Goal: Task Accomplishment & Management: Manage account settings

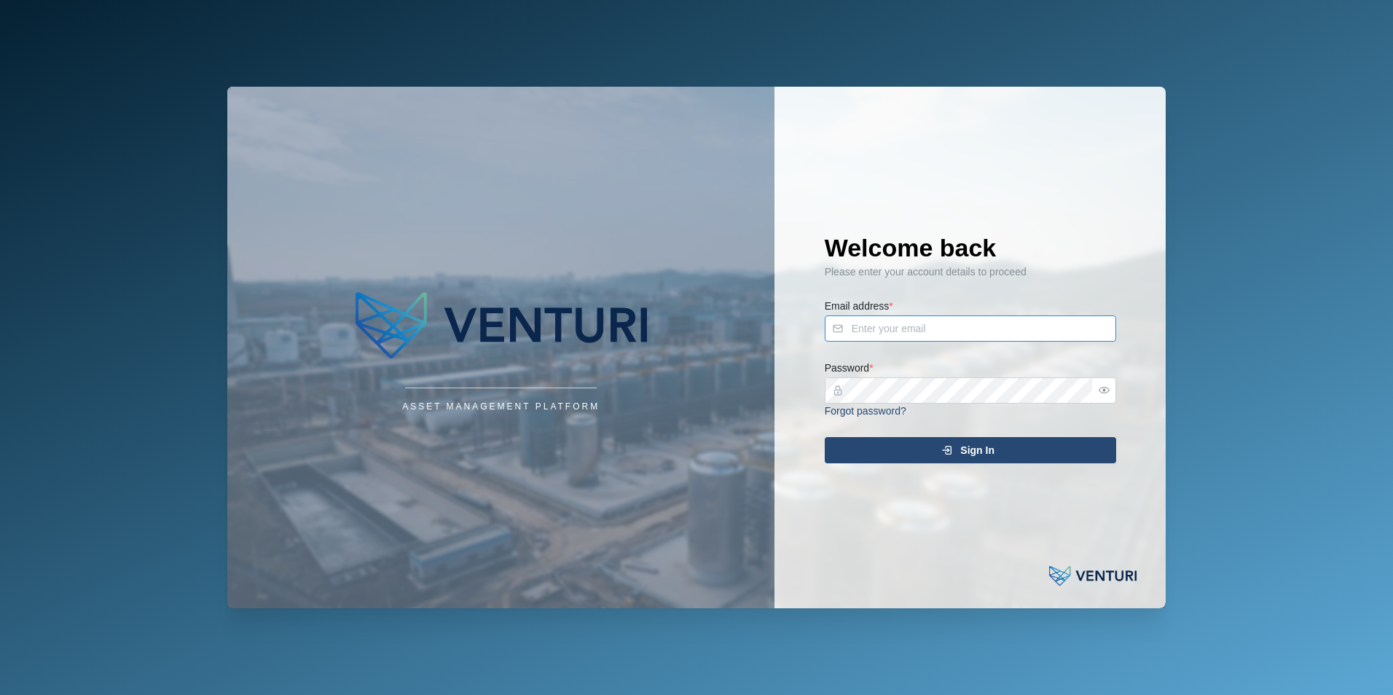
type input "[PERSON_NAME][EMAIL_ADDRESS][DOMAIN_NAME]"
click at [1027, 442] on div "Sign In" at bounding box center [968, 450] width 268 height 25
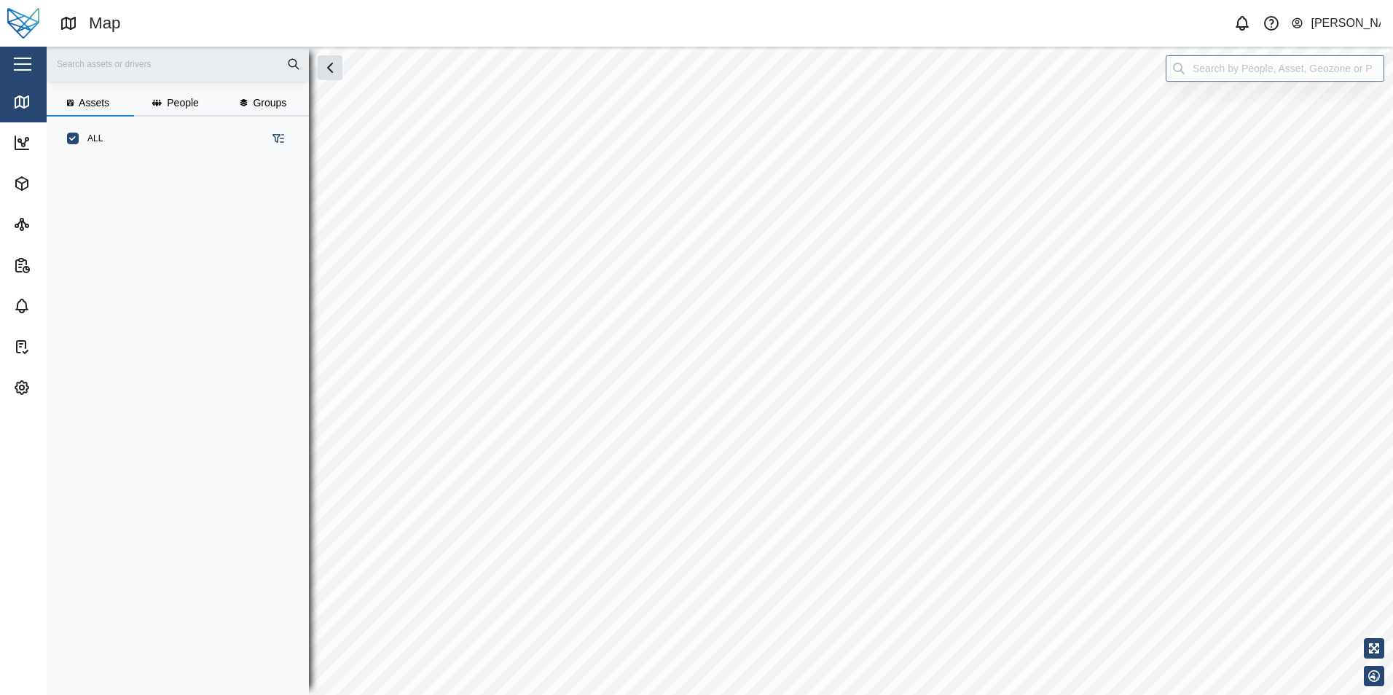
scroll to position [517, 228]
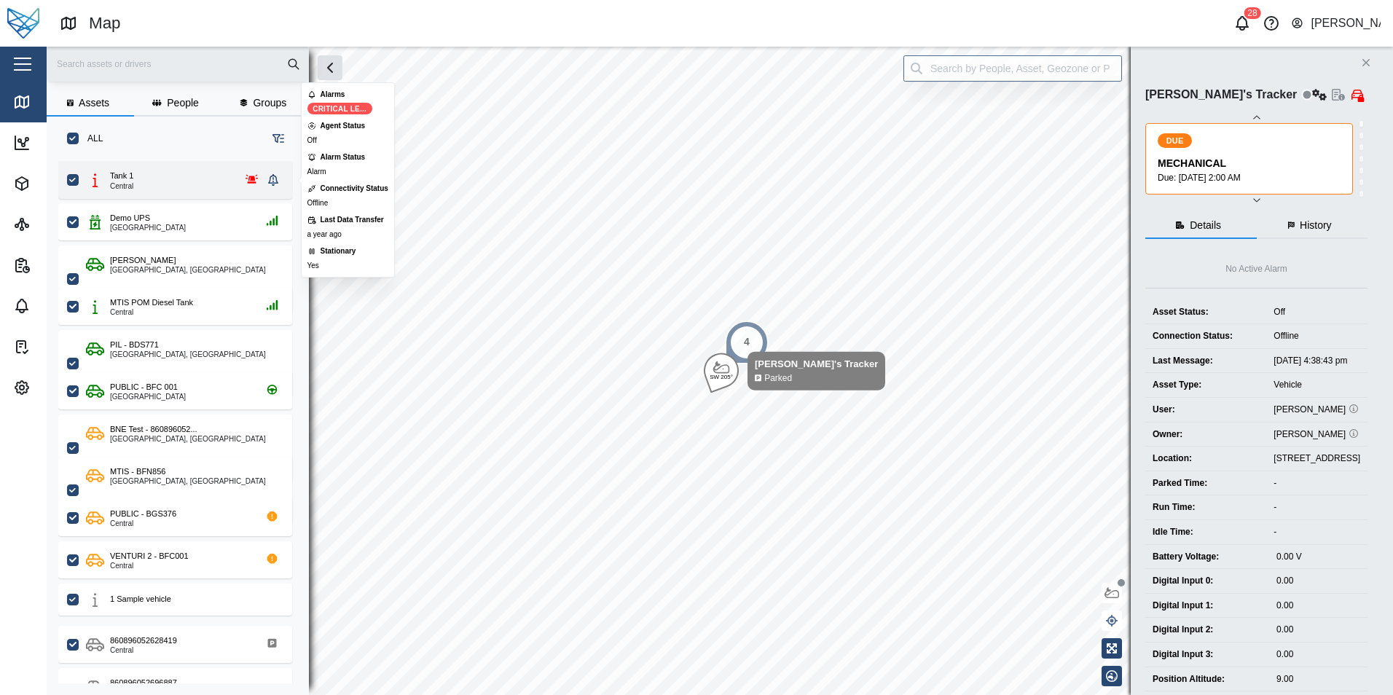
click at [161, 170] on div "Tank 1 Central" at bounding box center [174, 180] width 177 height 20
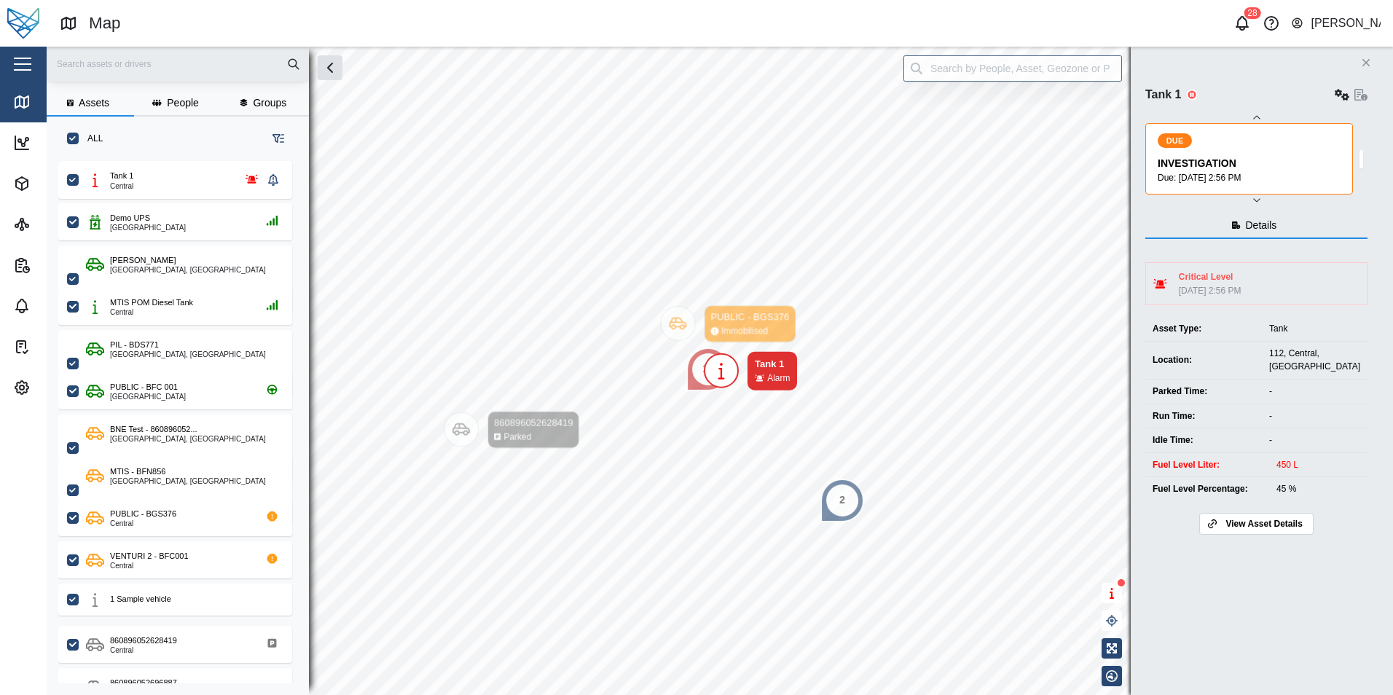
click at [1253, 533] on span "View Asset Details" at bounding box center [1264, 524] width 77 height 20
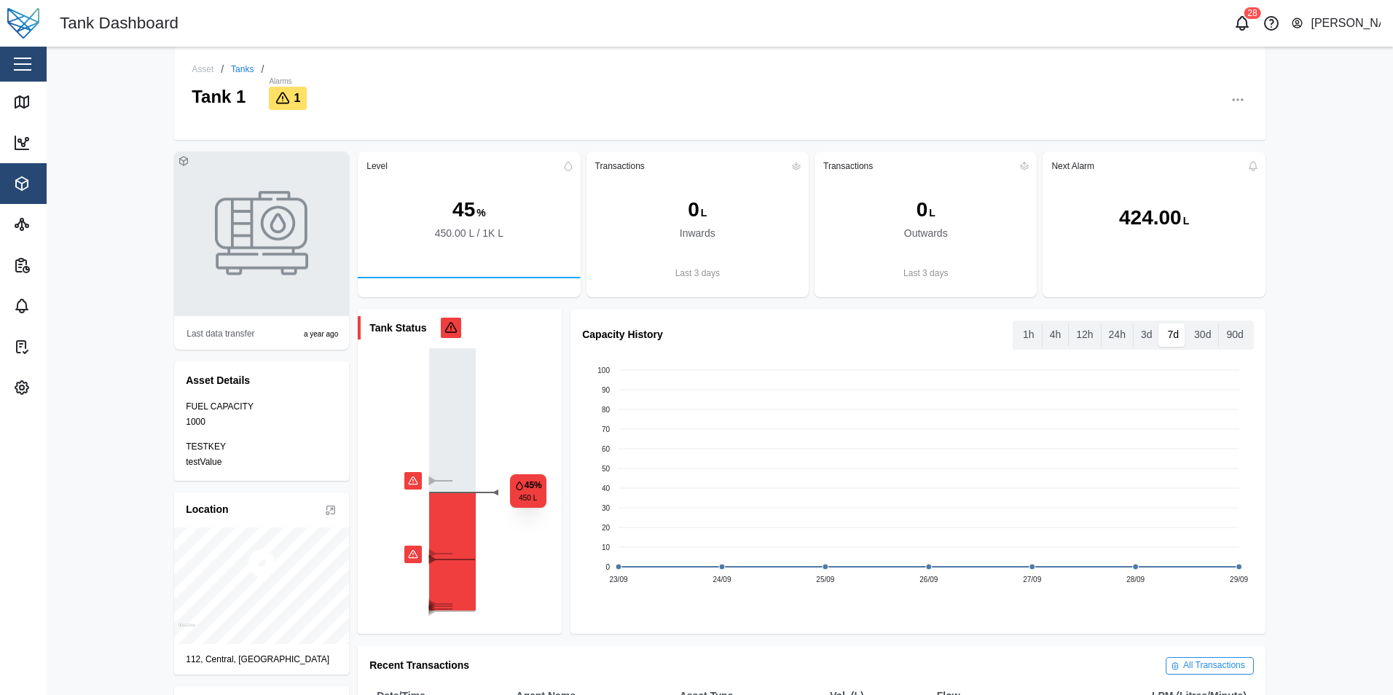
click at [1237, 103] on icon "button" at bounding box center [1238, 100] width 15 height 15
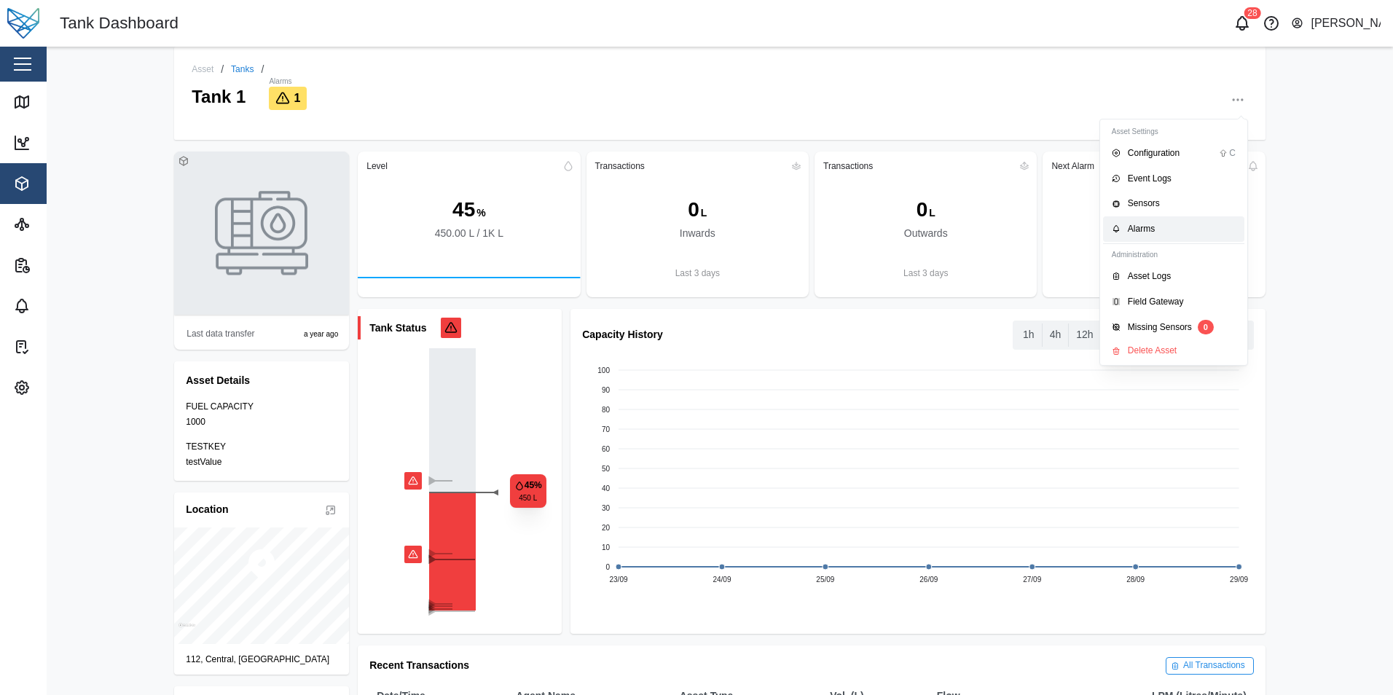
click at [1150, 231] on div "Alarms" at bounding box center [1182, 229] width 108 height 14
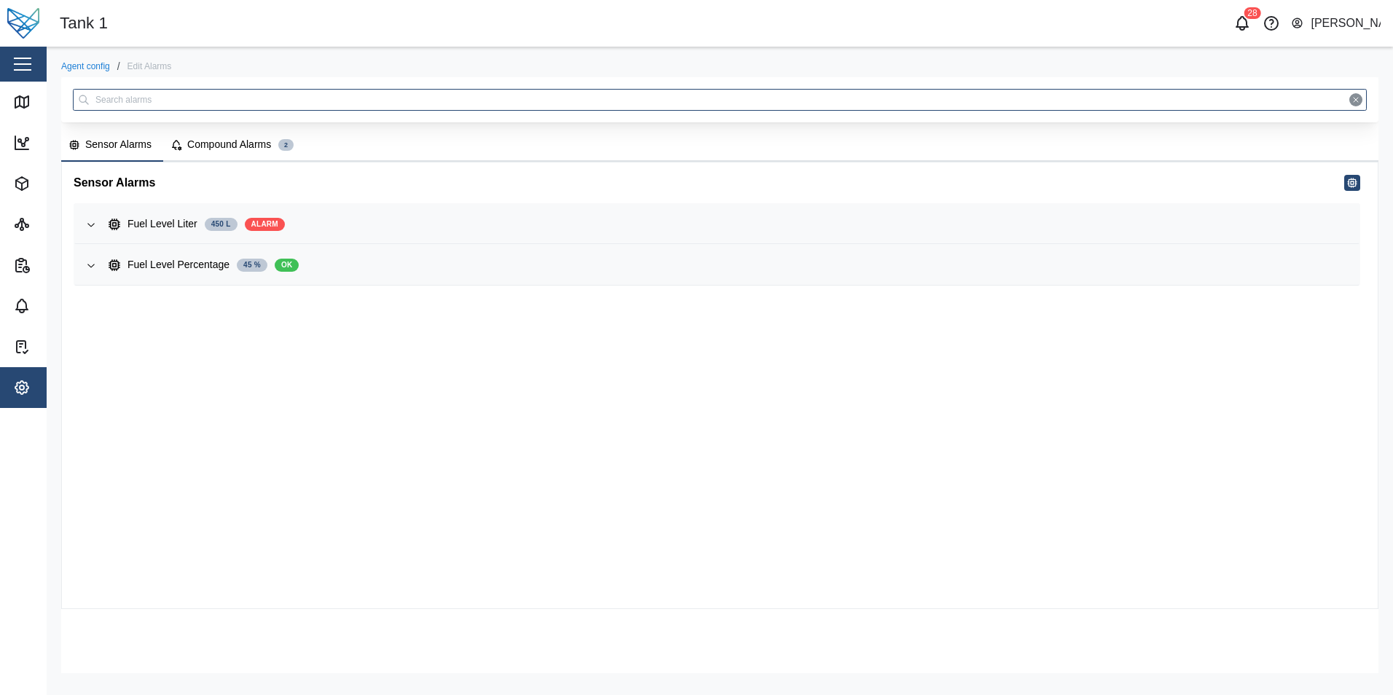
click at [243, 146] on div "Compound Alarms" at bounding box center [229, 145] width 84 height 16
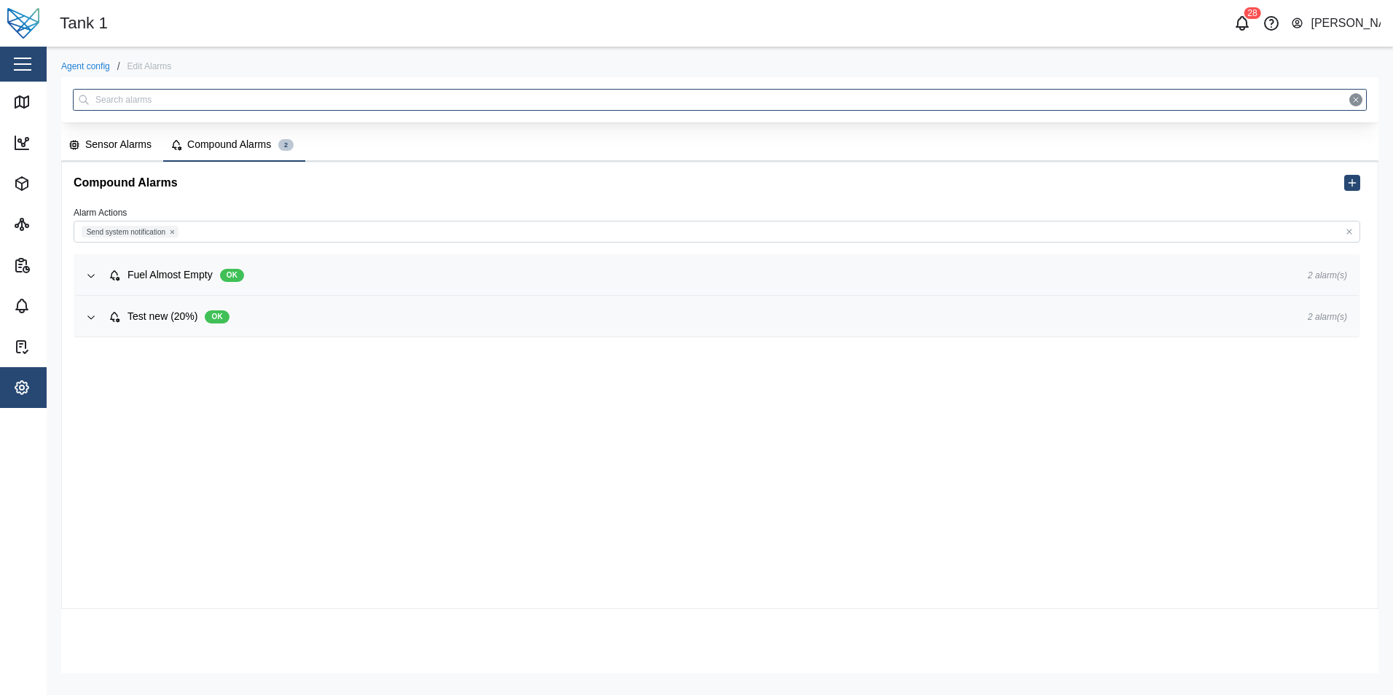
click at [139, 141] on div "Sensor Alarms" at bounding box center [118, 145] width 66 height 16
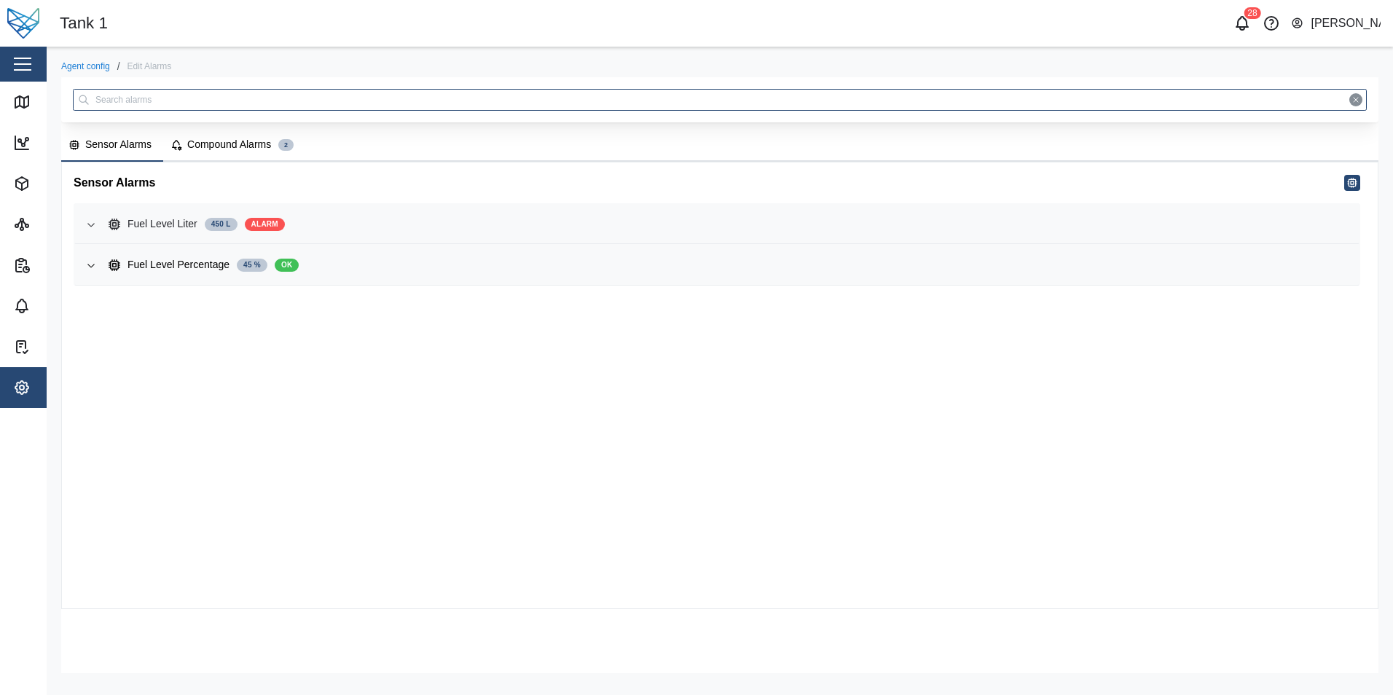
click at [164, 221] on div "Fuel Level Liter" at bounding box center [163, 224] width 70 height 16
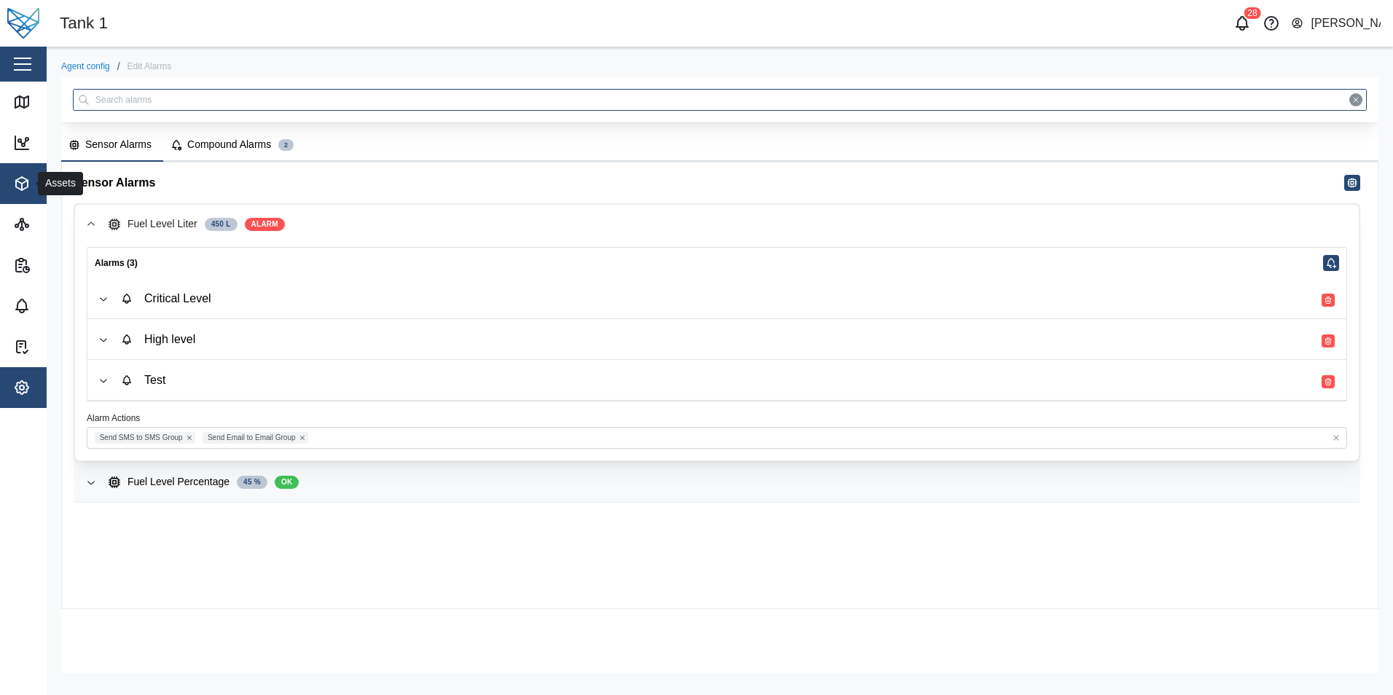
click at [22, 177] on icon "button" at bounding box center [22, 183] width 12 height 13
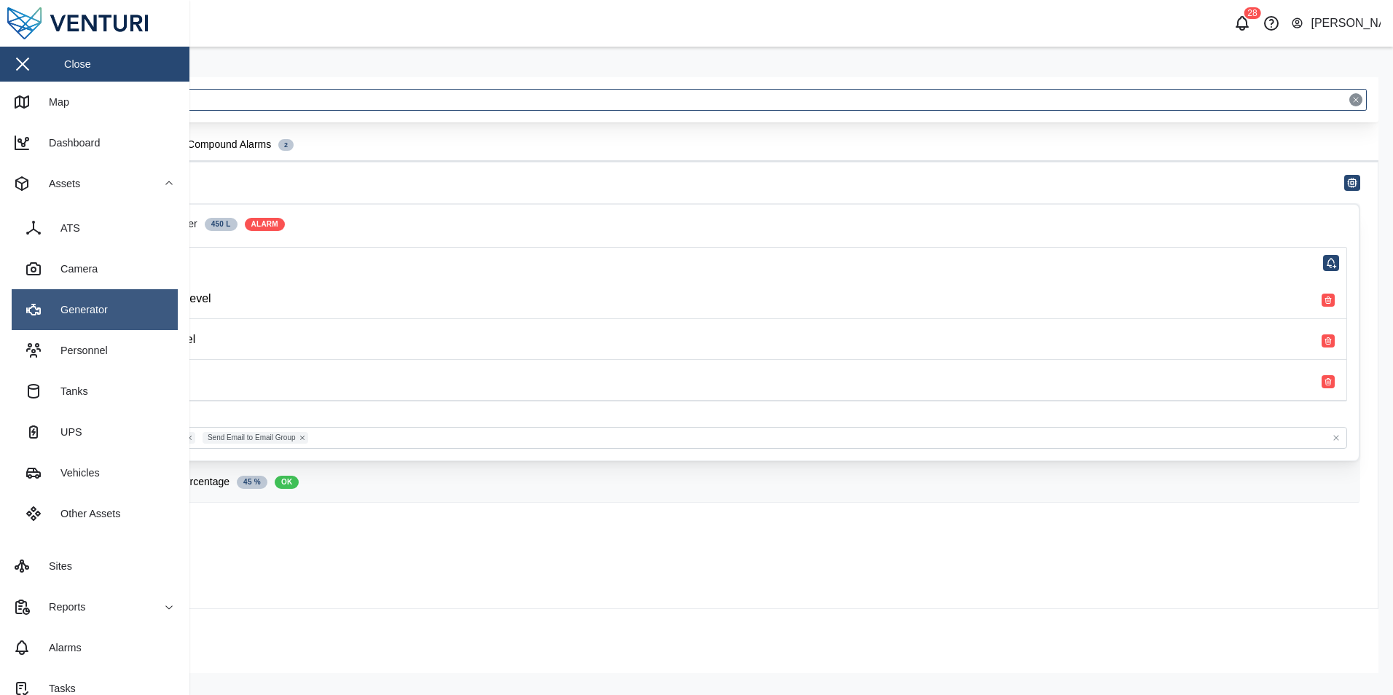
click at [83, 305] on div "Generator" at bounding box center [79, 310] width 58 height 16
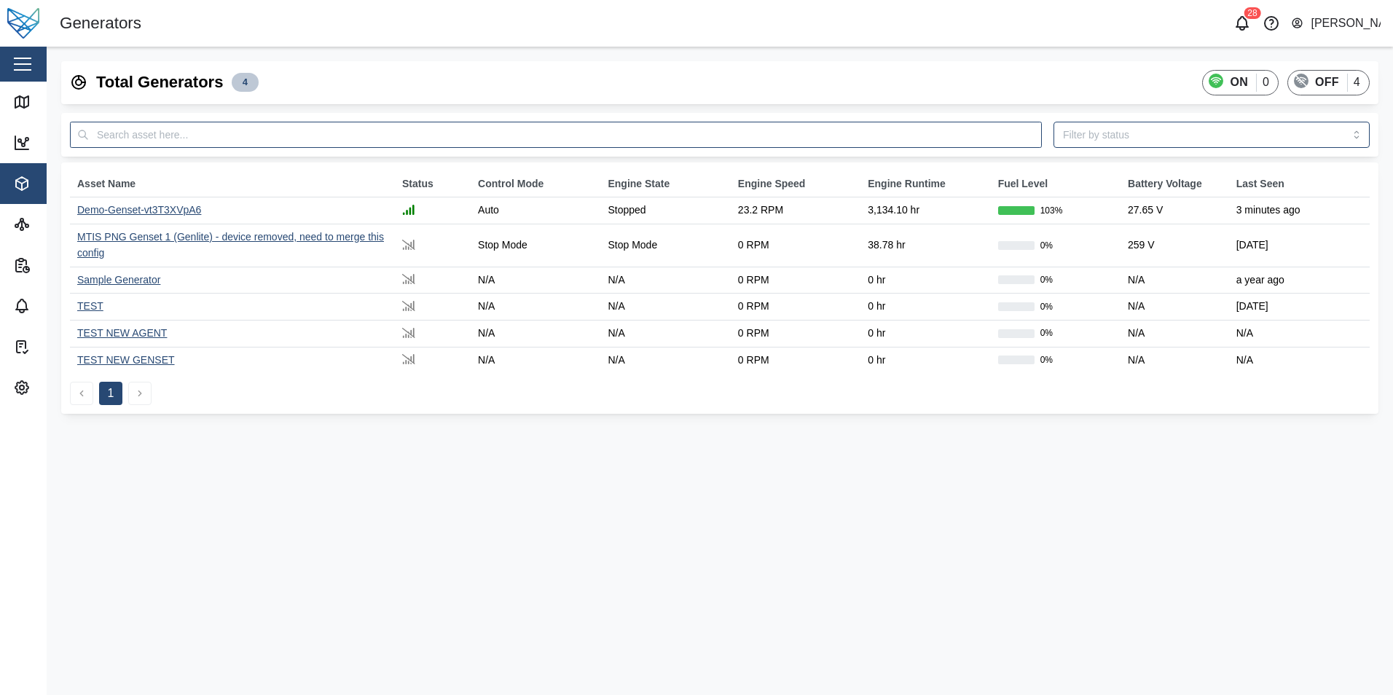
click at [109, 208] on div "Demo-Genset-vt3T3XVpA6" at bounding box center [139, 210] width 124 height 12
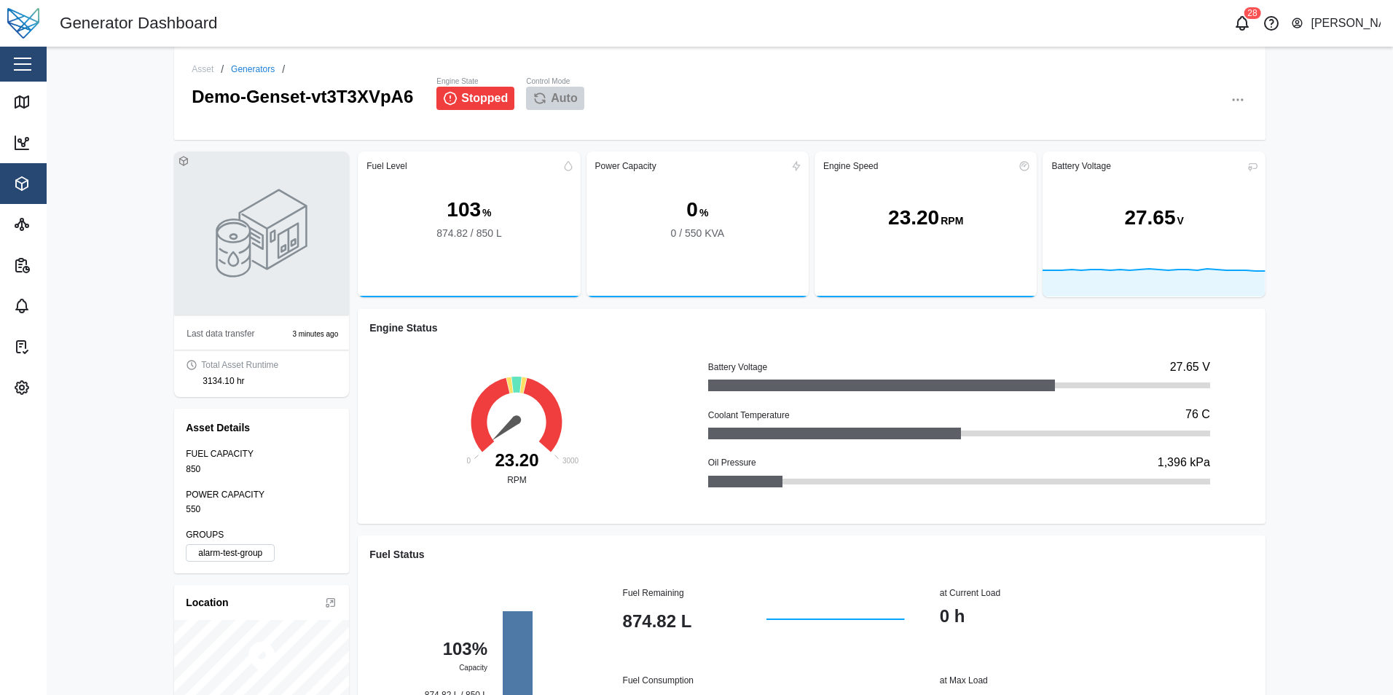
click at [1239, 99] on icon "button" at bounding box center [1238, 100] width 15 height 15
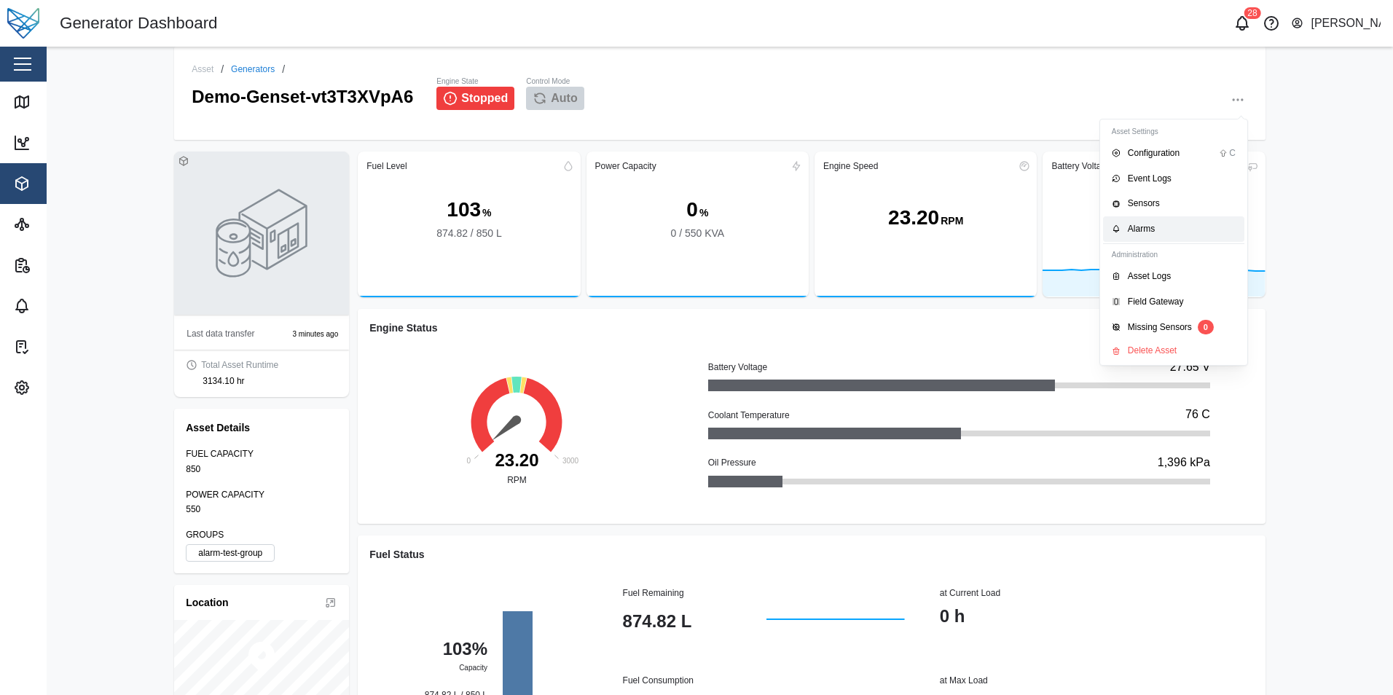
click at [1152, 221] on link "Alarms" at bounding box center [1173, 229] width 141 height 26
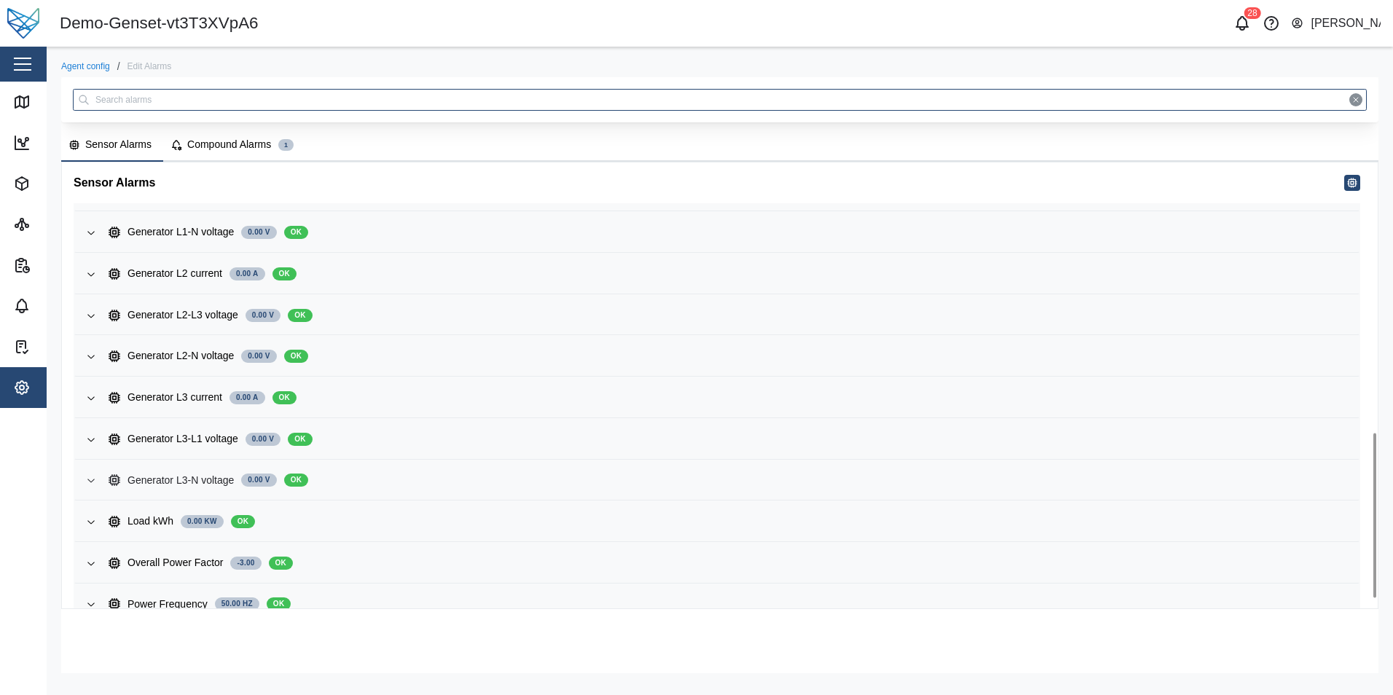
scroll to position [757, 0]
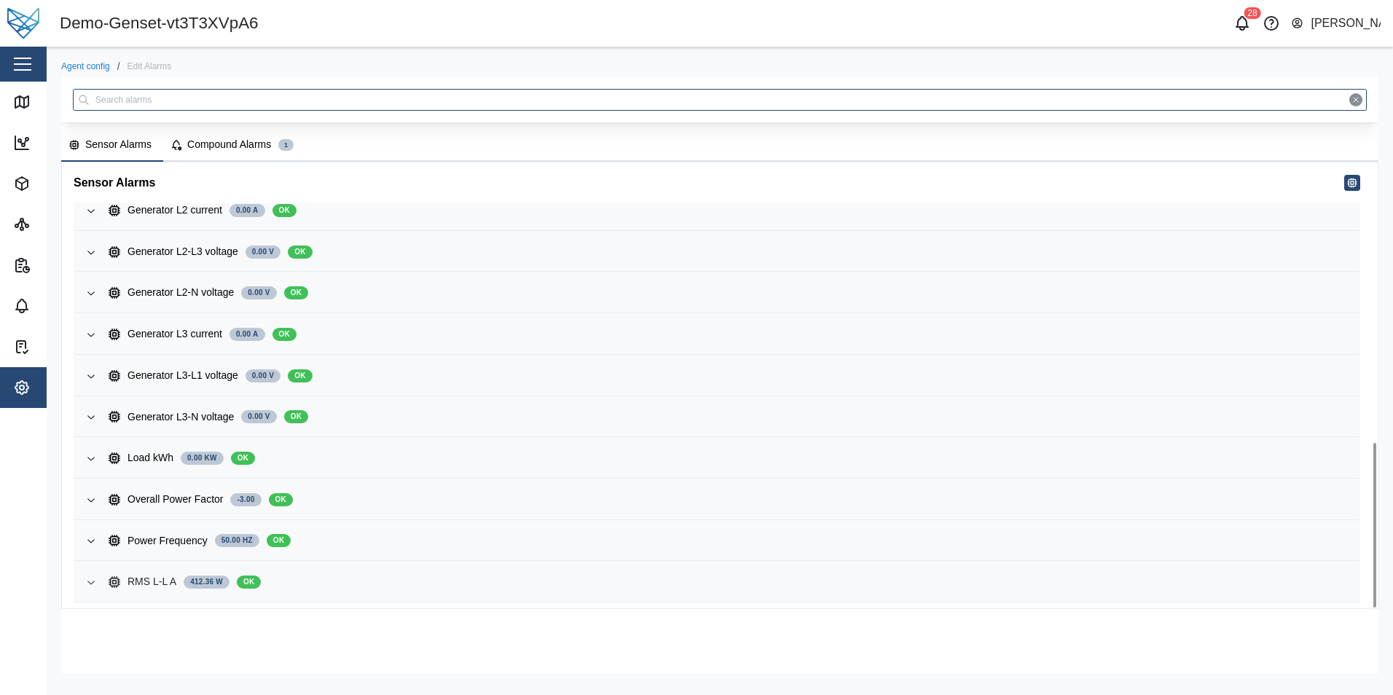
click at [334, 574] on div "RMS L-L A 412.36 W OK" at bounding box center [728, 582] width 1239 height 16
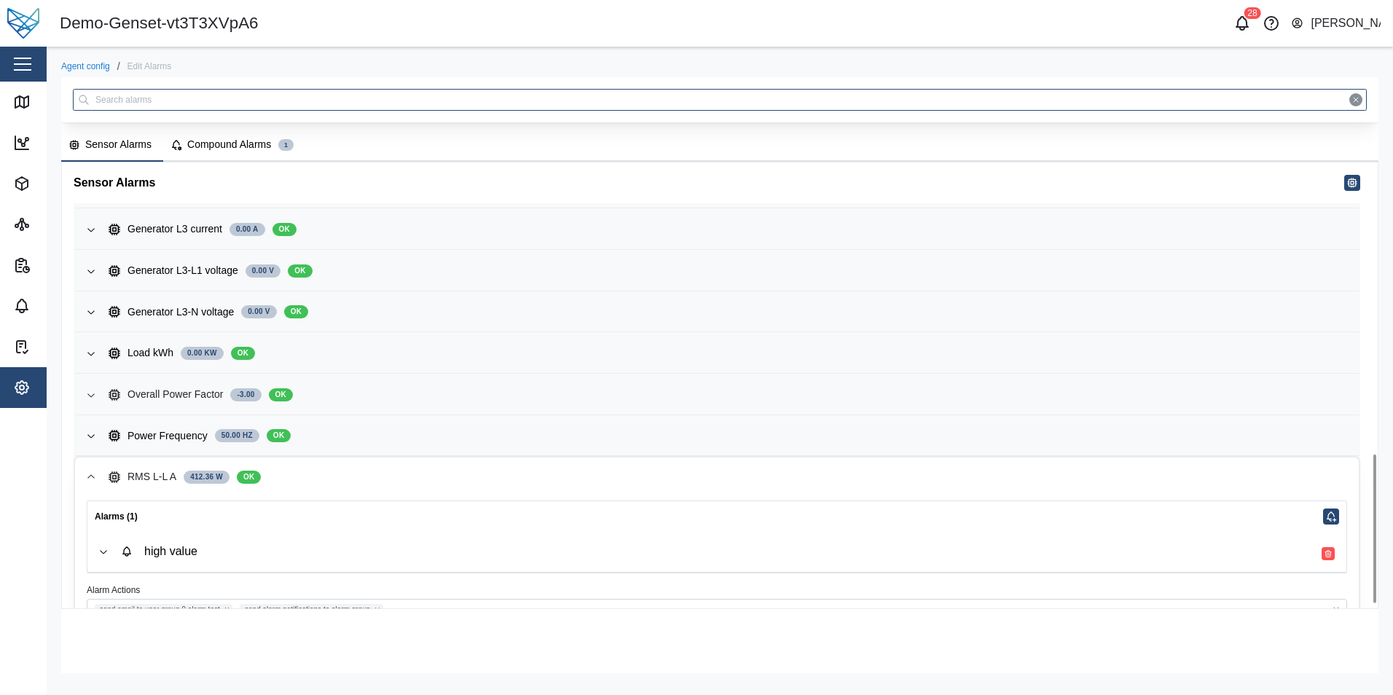
scroll to position [893, 0]
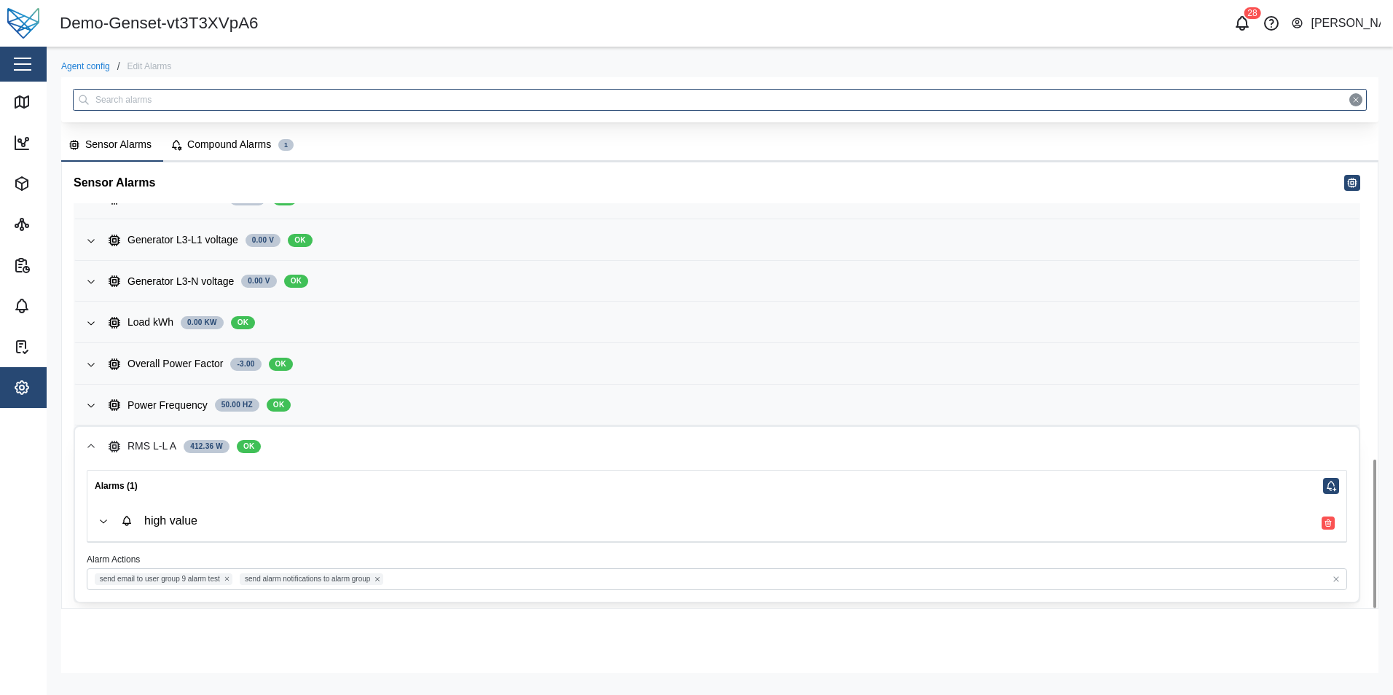
click at [467, 511] on span "high value" at bounding box center [728, 521] width 1214 height 40
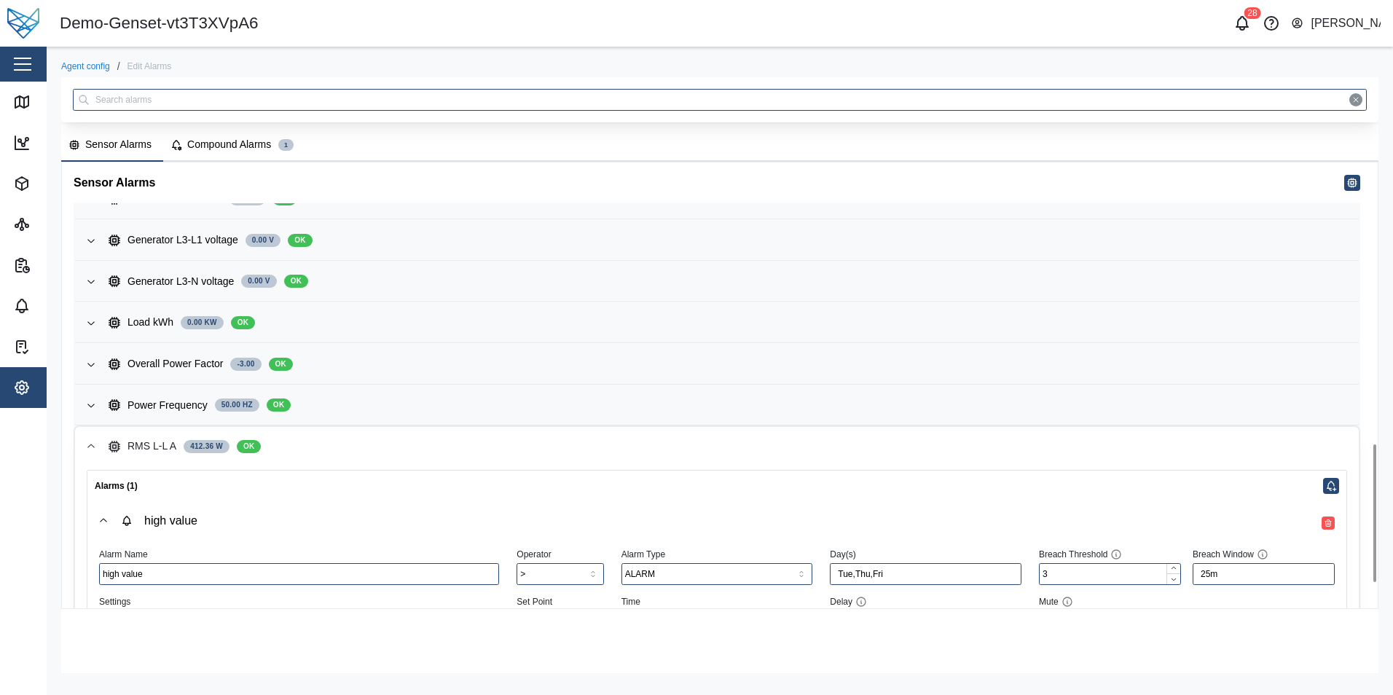
scroll to position [965, 0]
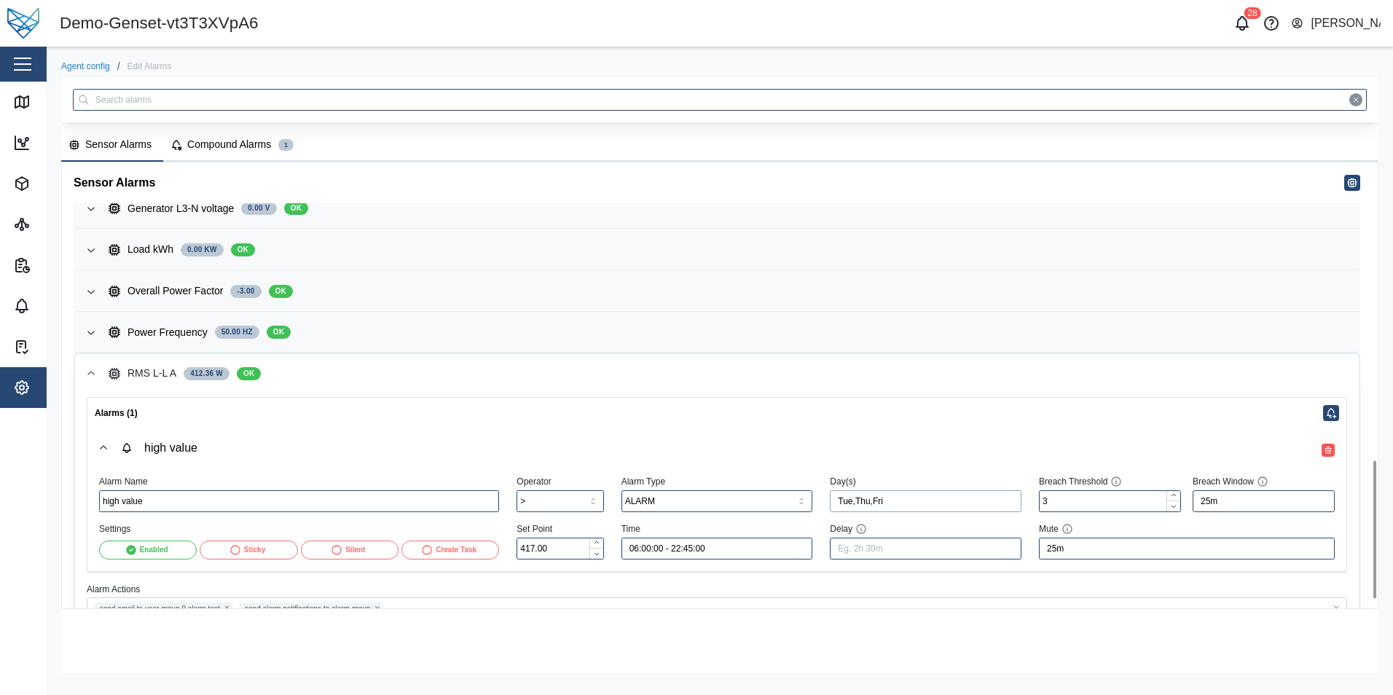
click at [834, 502] on input "Tue,Thu,Fri" at bounding box center [926, 501] width 192 height 22
click at [884, 608] on span "Mon" at bounding box center [888, 607] width 18 height 15
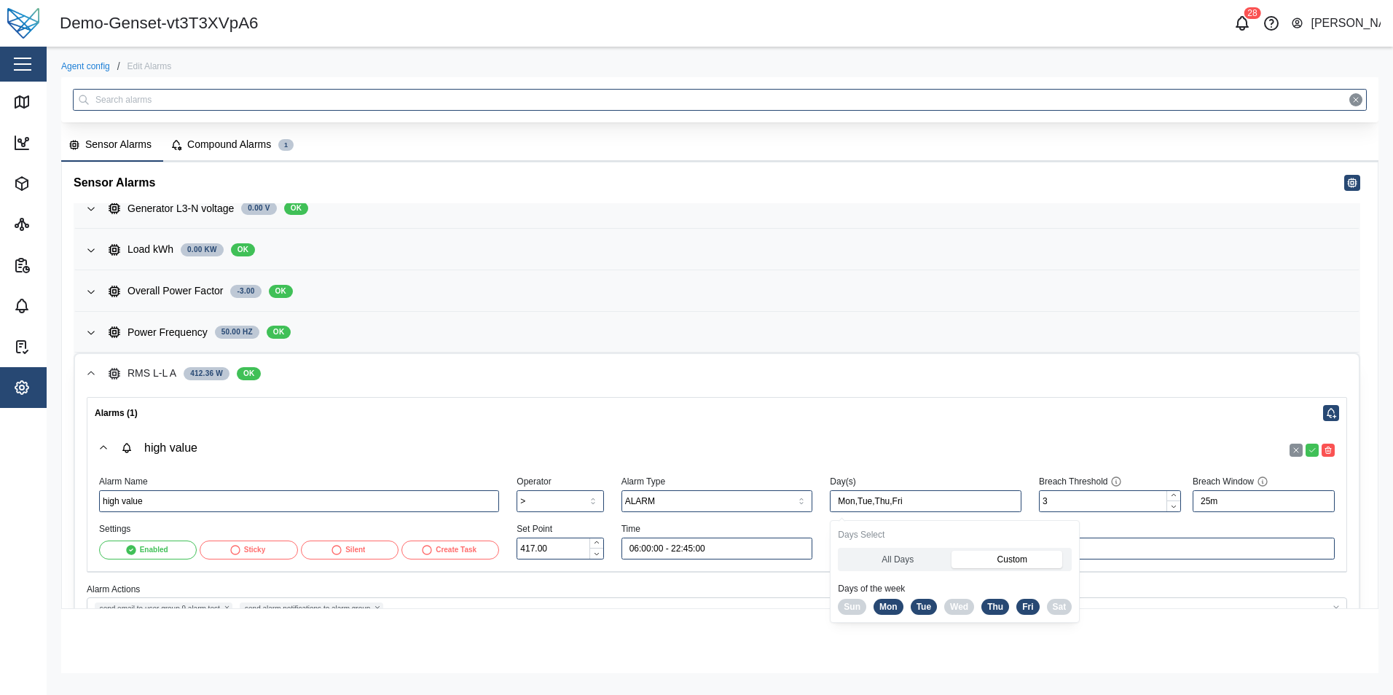
click at [997, 606] on span "Thu" at bounding box center [995, 607] width 16 height 15
click at [1026, 608] on span "Fri" at bounding box center [1027, 607] width 11 height 15
type input "Mon,Tue"
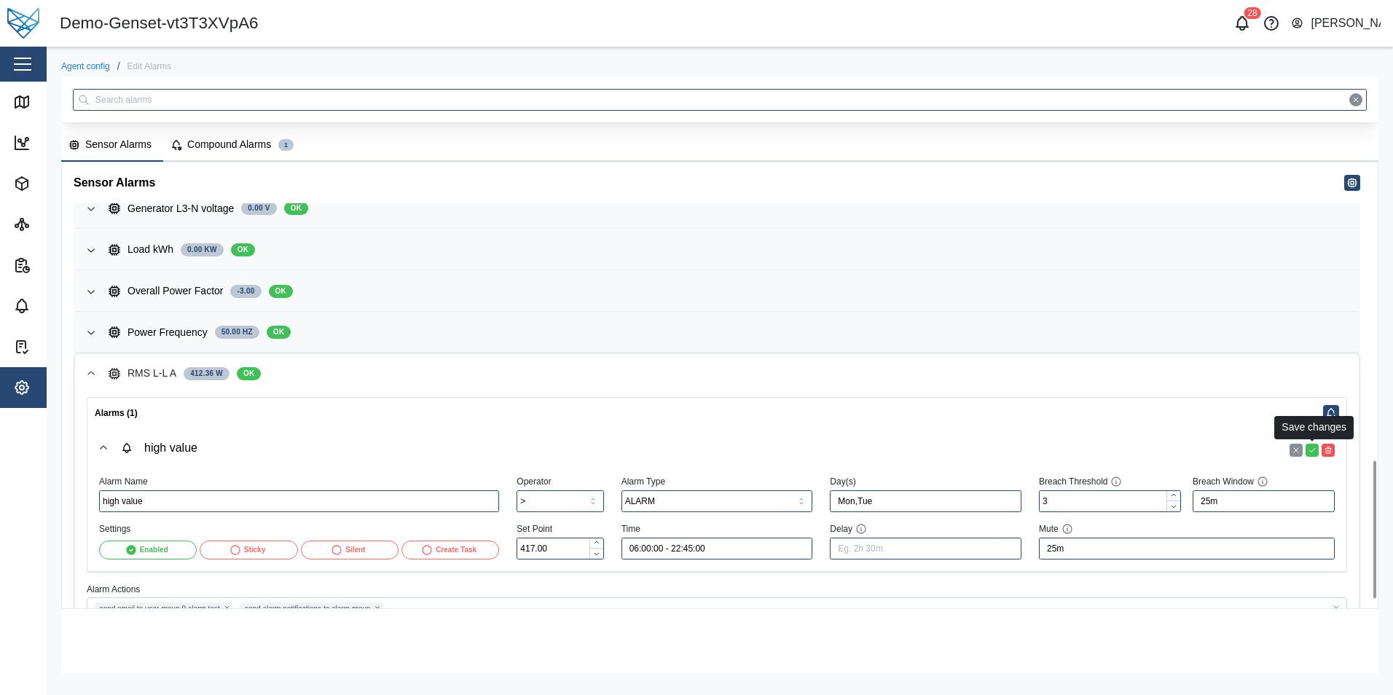
click at [1313, 456] on button "button" at bounding box center [1312, 450] width 13 height 13
click at [105, 439] on button "high value" at bounding box center [716, 448] width 1259 height 40
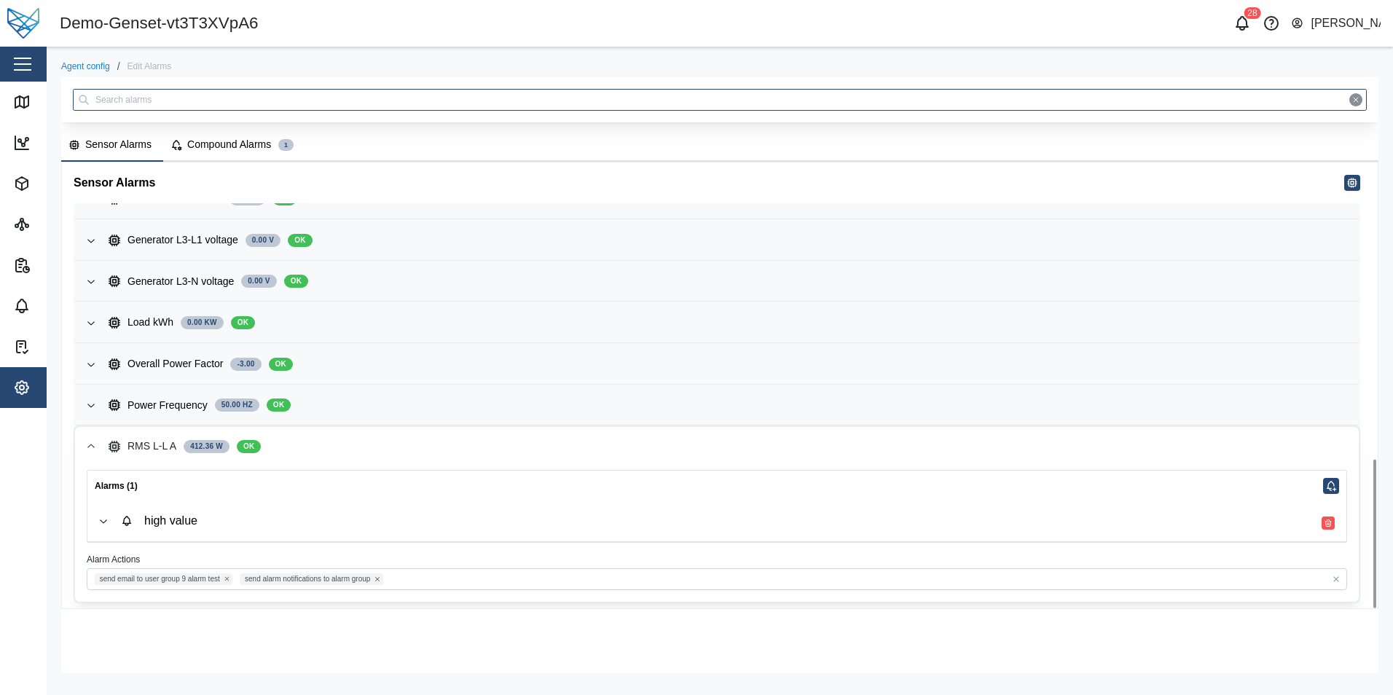
scroll to position [893, 0]
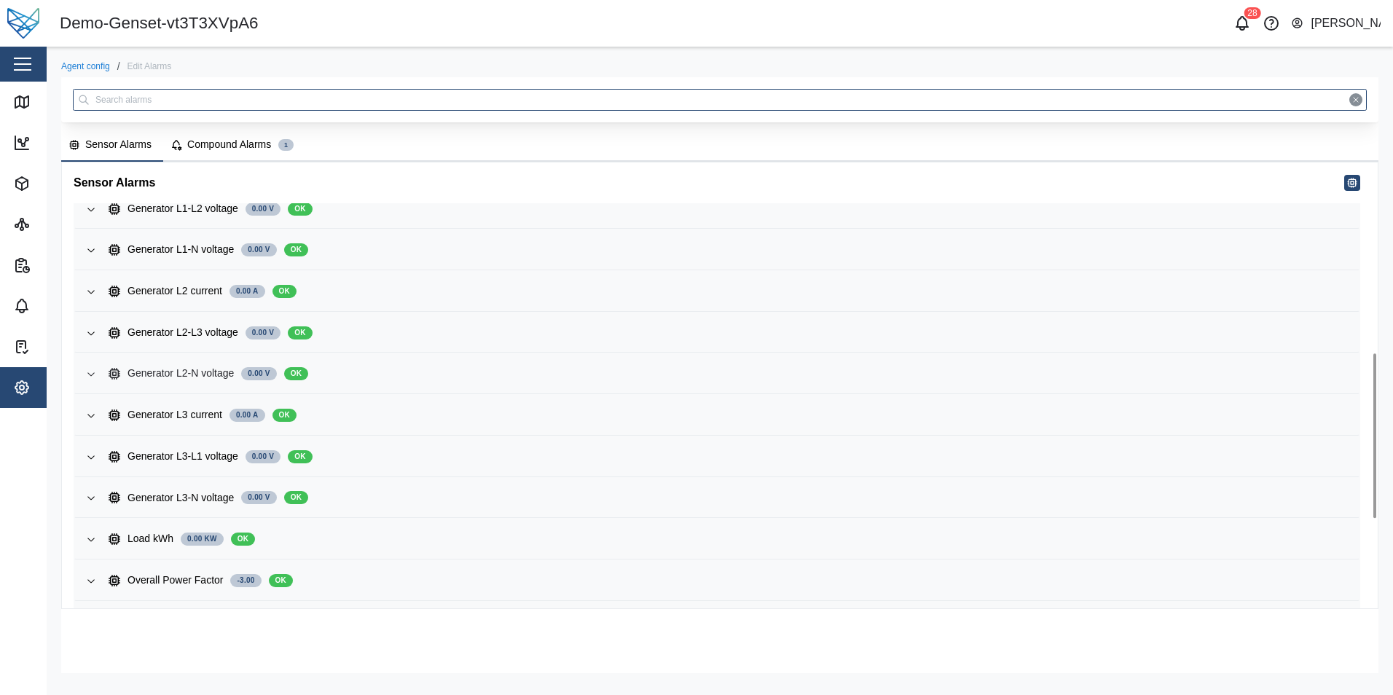
scroll to position [757, 0]
